Goal: Find specific page/section: Find specific page/section

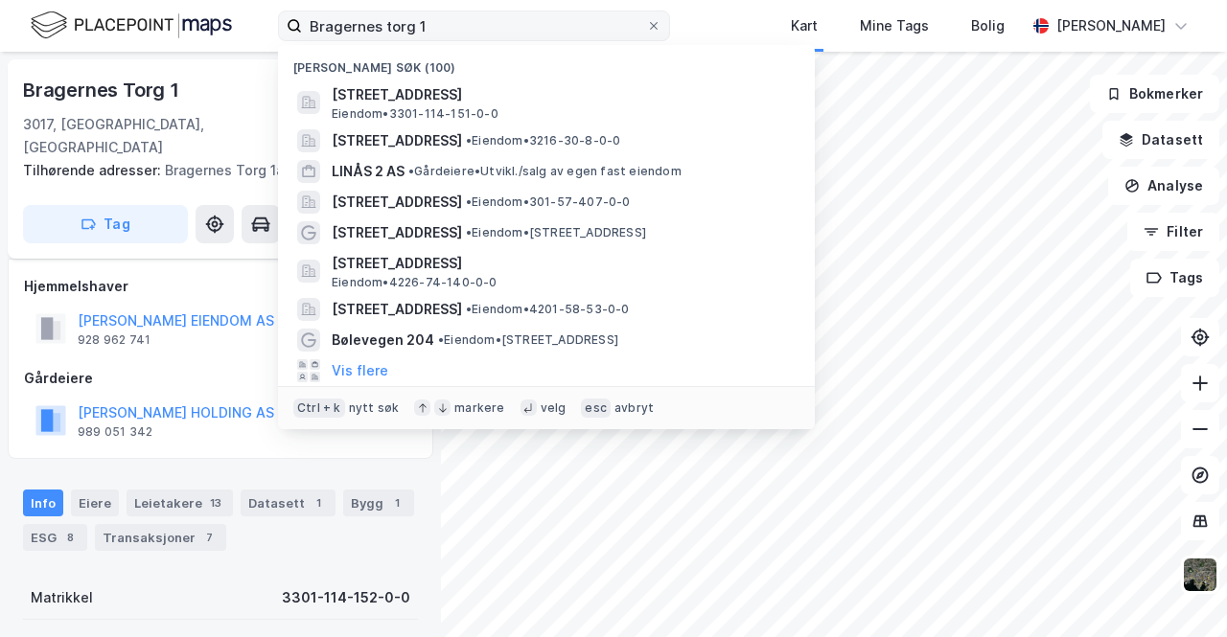
scroll to position [44, 0]
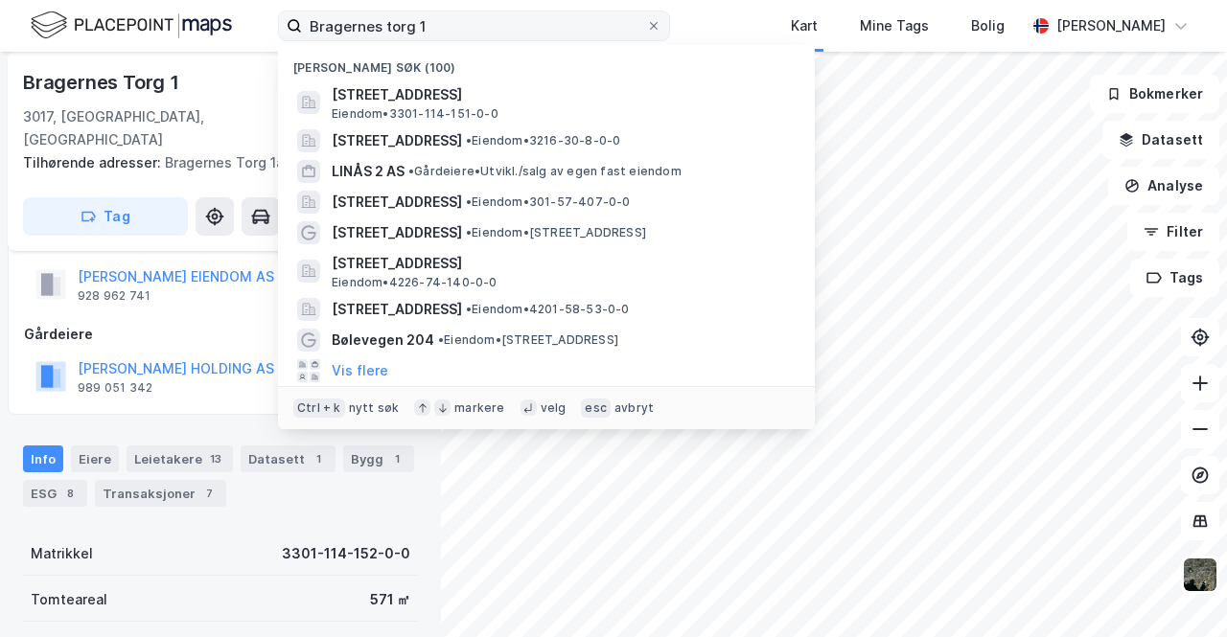
click at [433, 30] on input "Bragernes torg 1" at bounding box center [474, 26] width 344 height 29
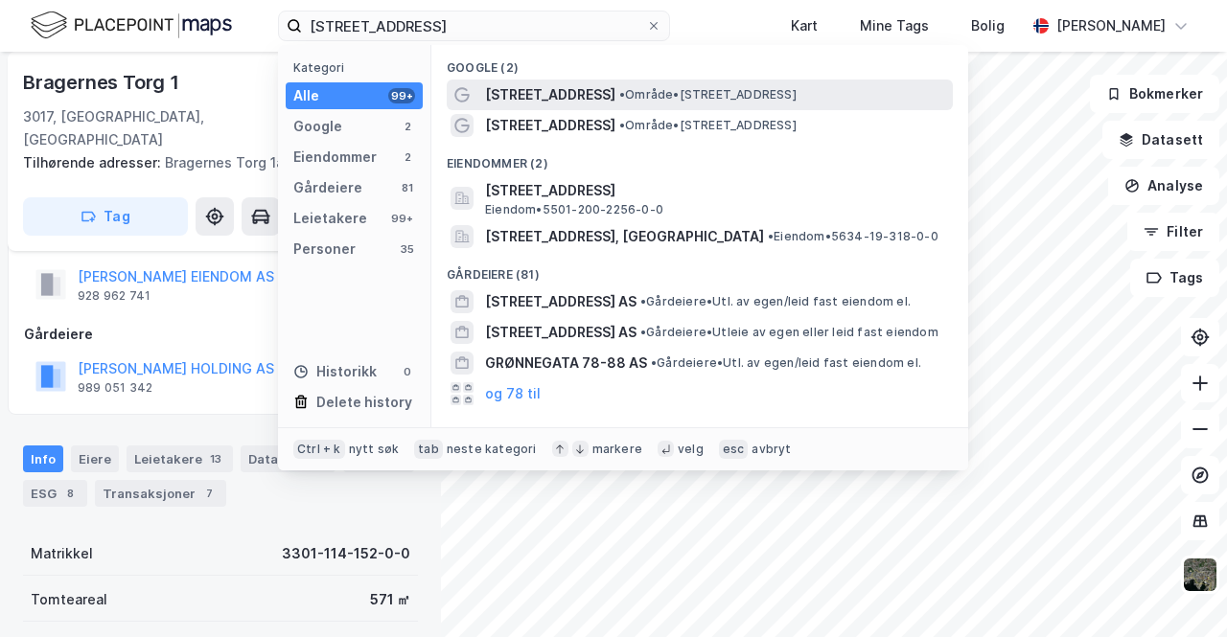
type input "[STREET_ADDRESS]"
click at [564, 87] on span "[STREET_ADDRESS]" at bounding box center [550, 94] width 130 height 23
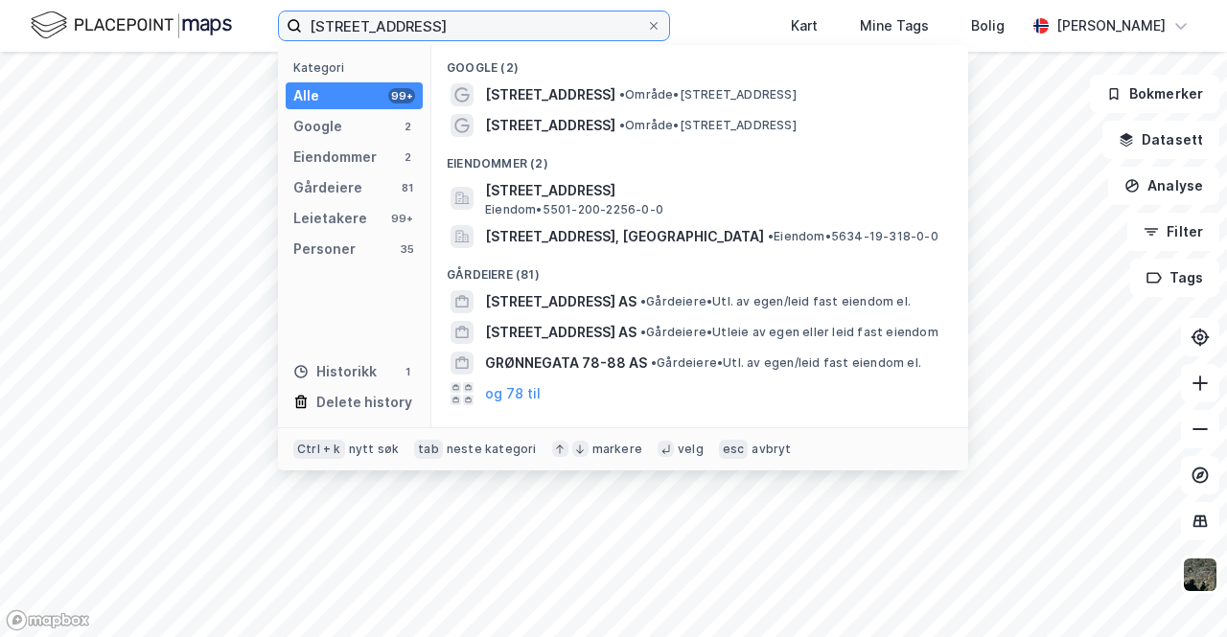
click at [475, 32] on input "[STREET_ADDRESS]" at bounding box center [474, 26] width 344 height 29
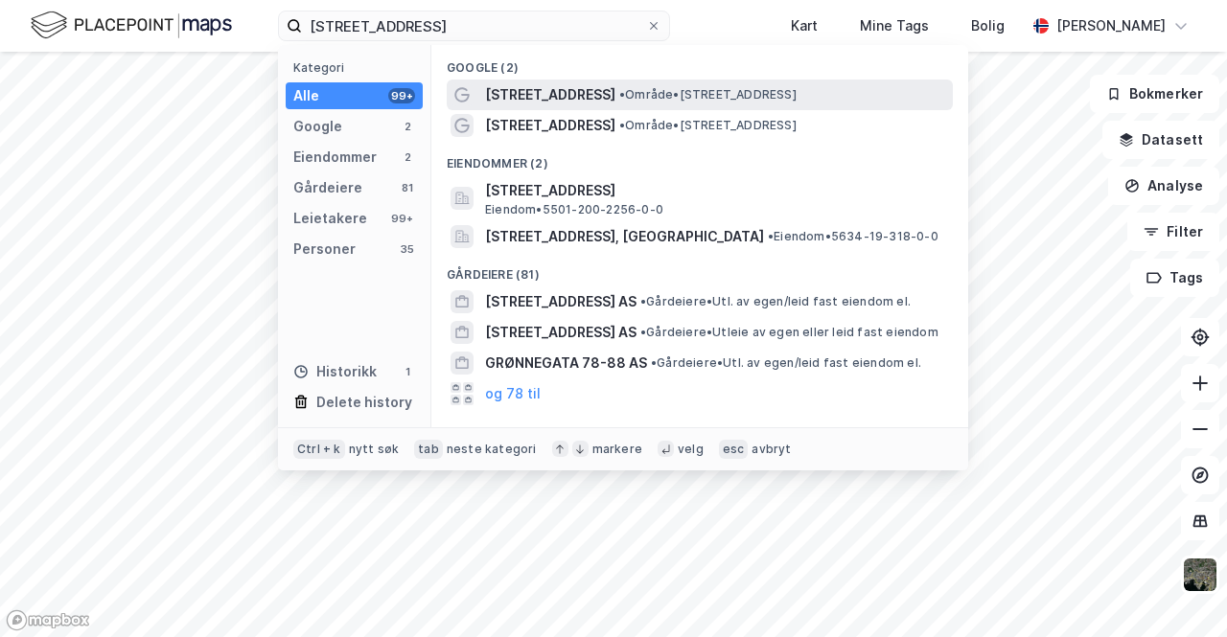
click at [544, 96] on span "[STREET_ADDRESS]" at bounding box center [550, 94] width 130 height 23
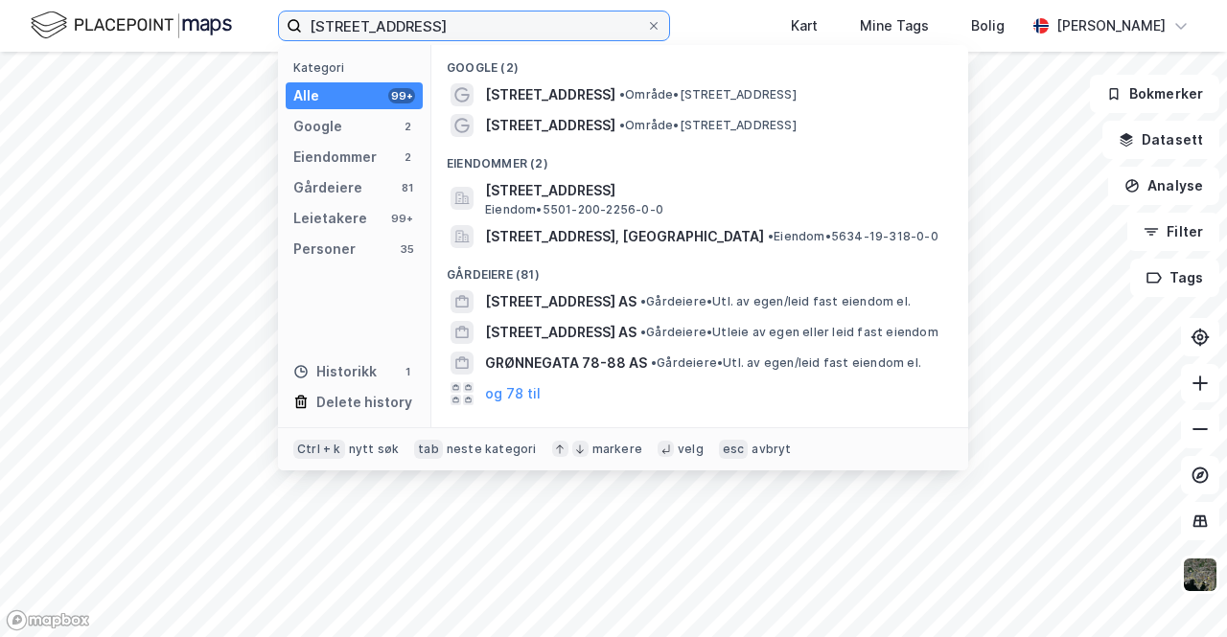
click at [475, 26] on input "[STREET_ADDRESS]" at bounding box center [474, 26] width 344 height 29
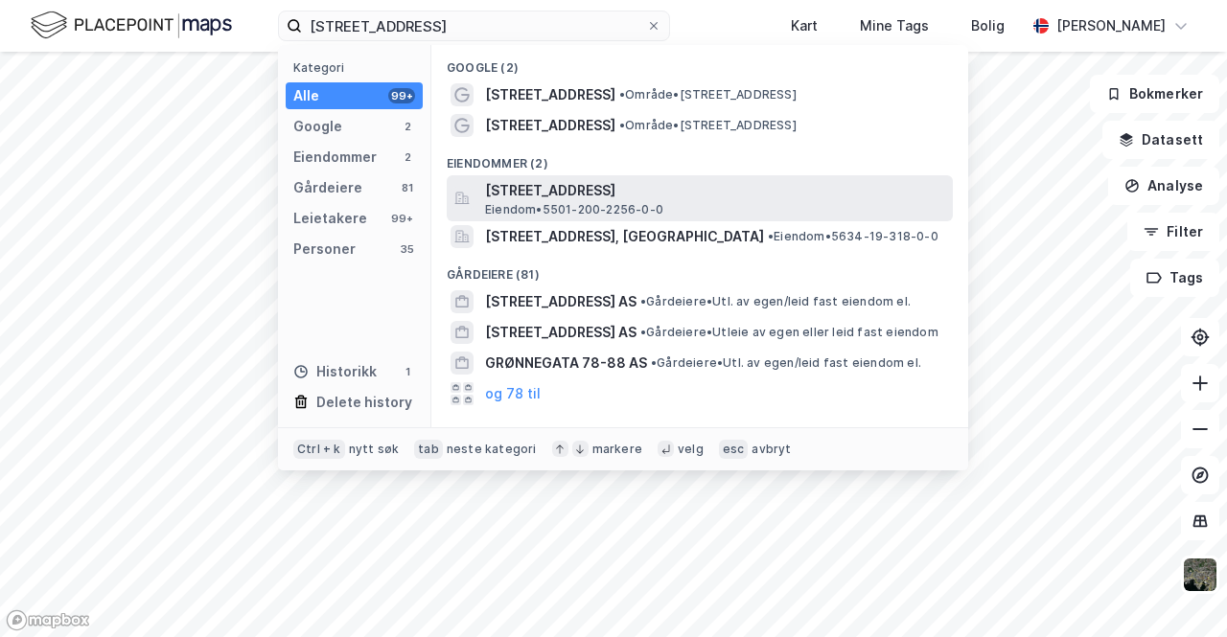
click at [590, 182] on span "[STREET_ADDRESS]" at bounding box center [715, 190] width 460 height 23
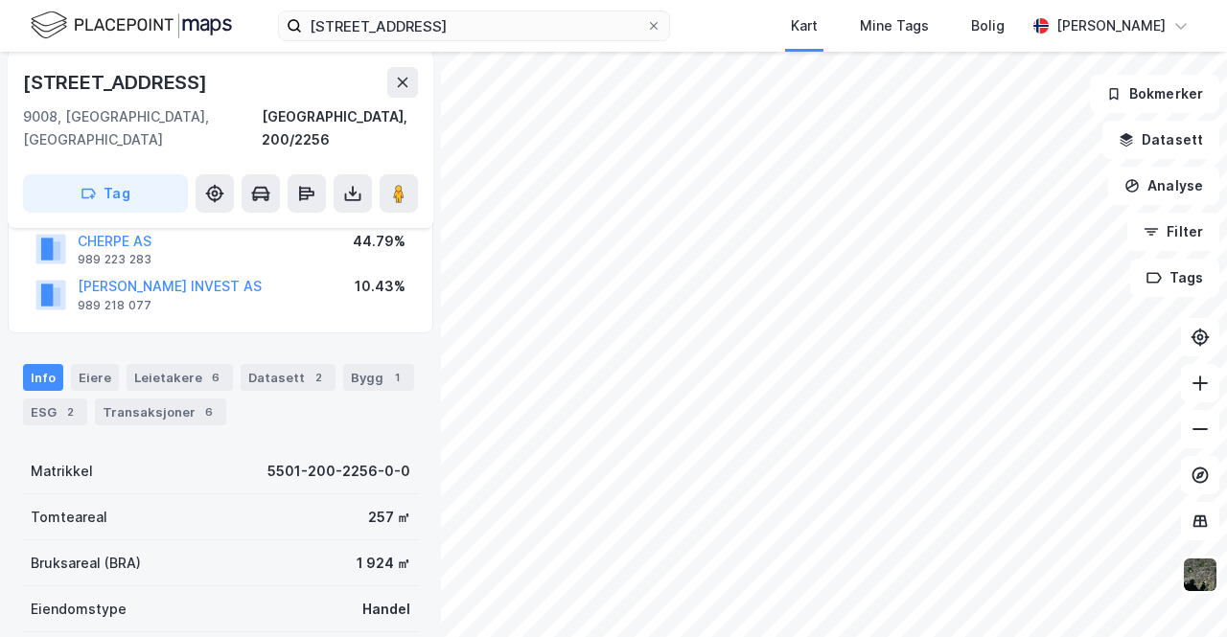
scroll to position [242, 0]
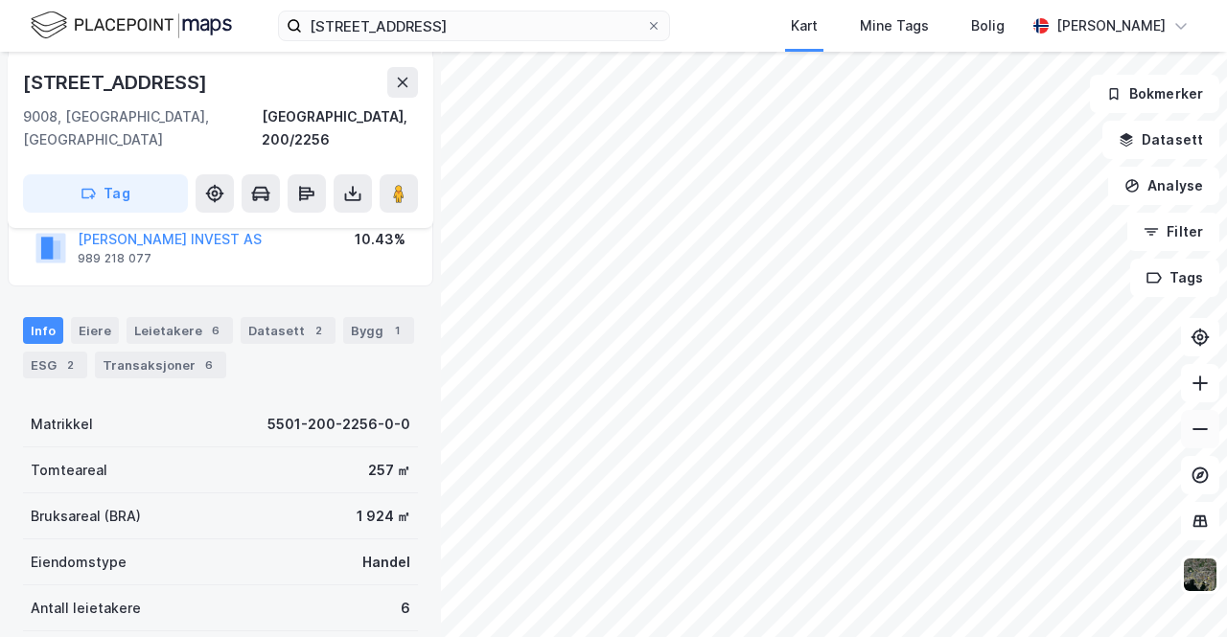
click at [1200, 436] on div "[STREET_ADDRESS], 200/2256 Tag Hjemmelshaver [PERSON_NAME] EIENDOM AS 815 641 5…" at bounding box center [613, 345] width 1227 height 586
click at [1200, 436] on icon at bounding box center [1199, 429] width 19 height 19
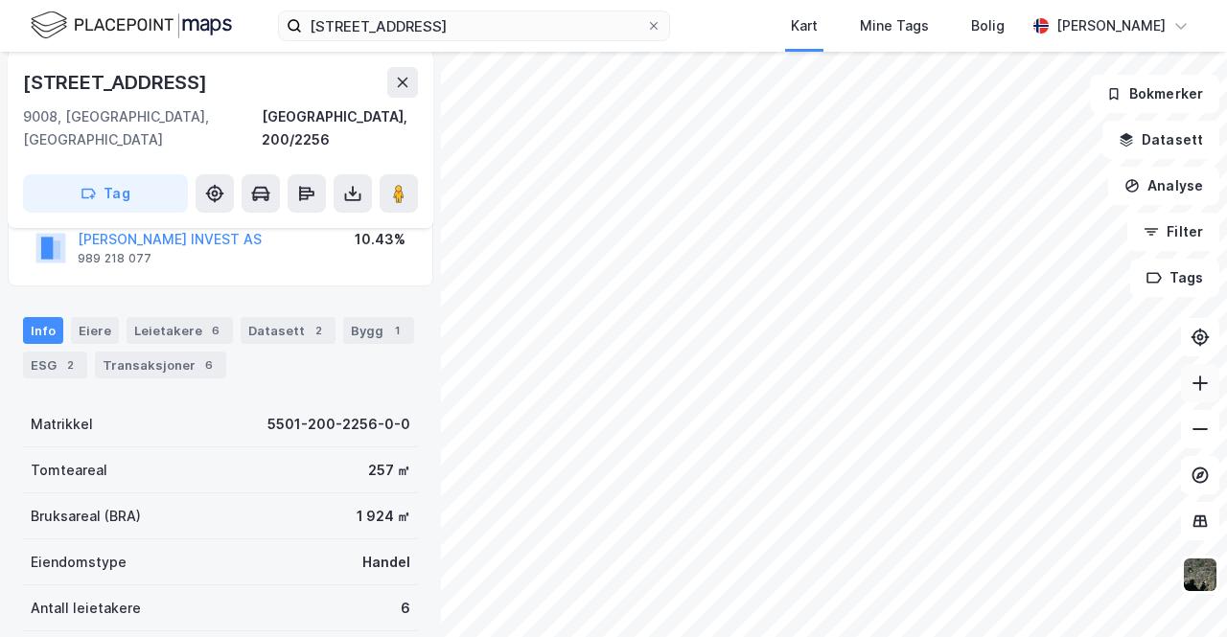
click at [1202, 392] on icon at bounding box center [1199, 383] width 19 height 19
